Goal: Find contact information: Find contact information

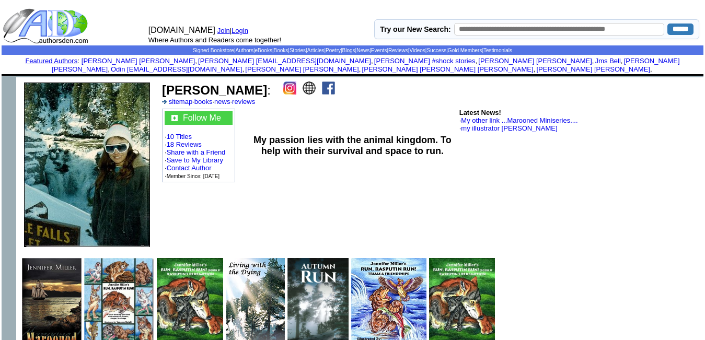
click at [322, 82] on img at bounding box center [328, 88] width 13 height 13
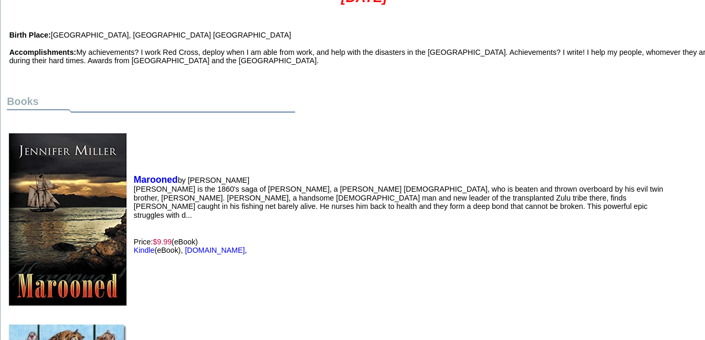
scroll to position [643, 0]
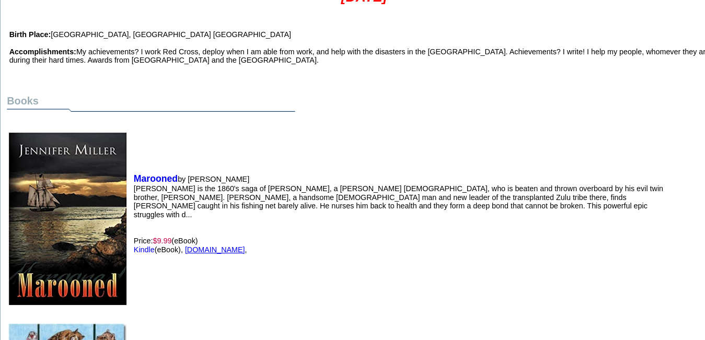
click at [199, 253] on link "[DOMAIN_NAME]" at bounding box center [210, 257] width 54 height 8
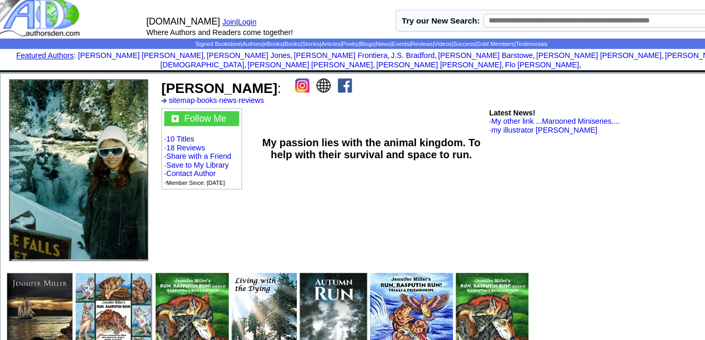
scroll to position [0, 0]
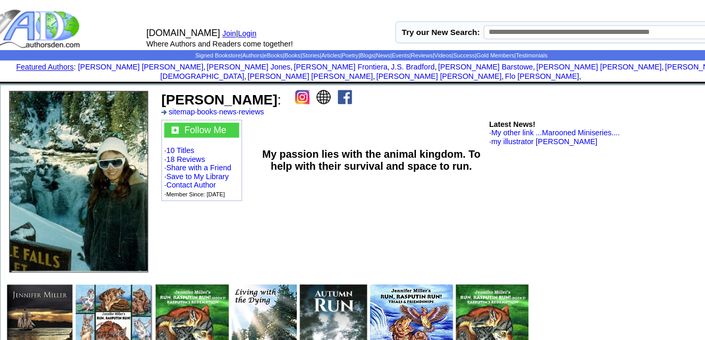
click at [427, 204] on td "Jennifer Miller : sitemap · books · news · reviews Follow Me · 10 Titles · 18 R…" at bounding box center [430, 164] width 545 height 175
click at [528, 170] on td "Latest News! · My other link ...Marooned Miniseries.... · my illustrator Vaness…" at bounding box center [579, 145] width 243 height 77
drag, startPoint x: 161, startPoint y: 76, endPoint x: 246, endPoint y: 76, distance: 84.6
click at [246, 80] on td "Jennifer Miller : sitemap · books · news · reviews" at bounding box center [430, 93] width 540 height 27
copy b "[PERSON_NAME]"
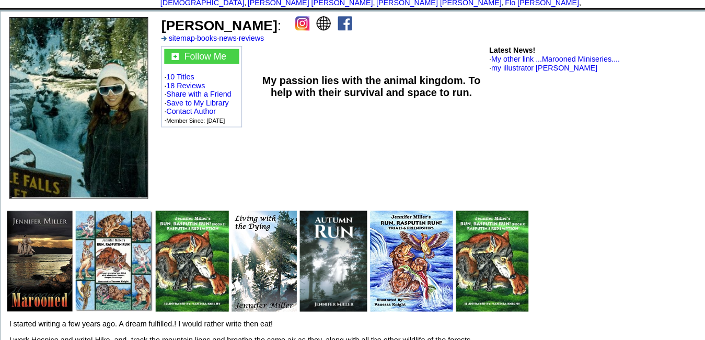
scroll to position [37, 0]
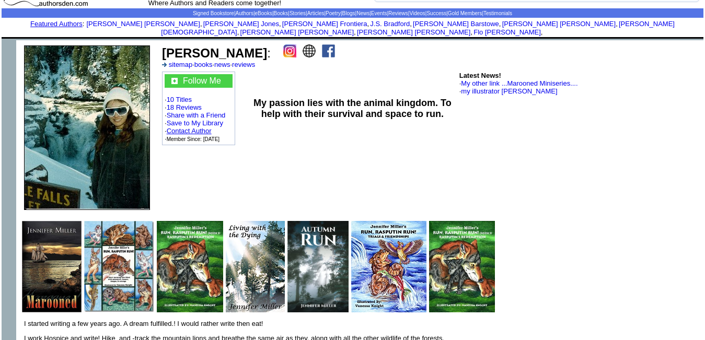
click at [192, 127] on link "Contact Author" at bounding box center [189, 131] width 45 height 8
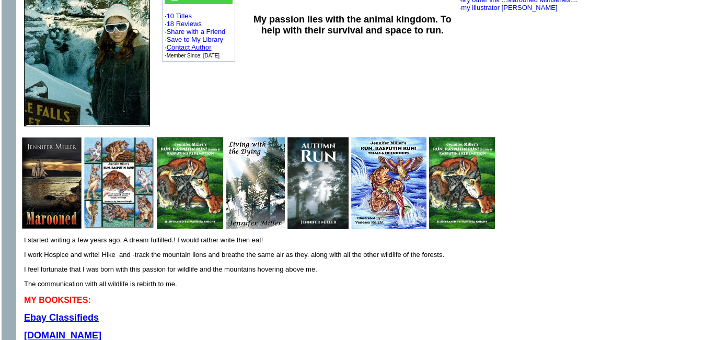
scroll to position [176, 0]
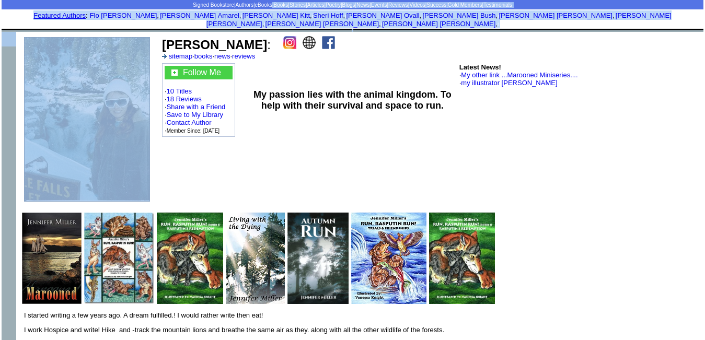
scroll to position [40, 0]
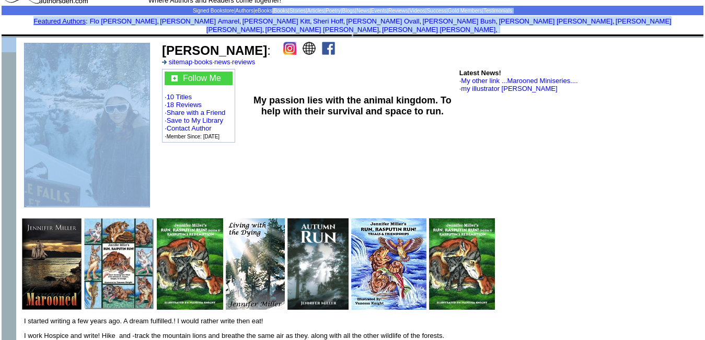
drag, startPoint x: 162, startPoint y: 11, endPoint x: 247, endPoint y: 36, distance: 88.5
click at [247, 43] on font "[PERSON_NAME] :" at bounding box center [216, 50] width 109 height 14
copy b "[PERSON_NAME]"
